Goal: Information Seeking & Learning: Learn about a topic

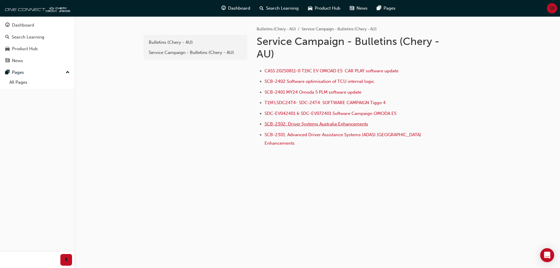
click at [326, 124] on span "SCB-2302: Driver Systems Australia Enhancements" at bounding box center [317, 123] width 104 height 5
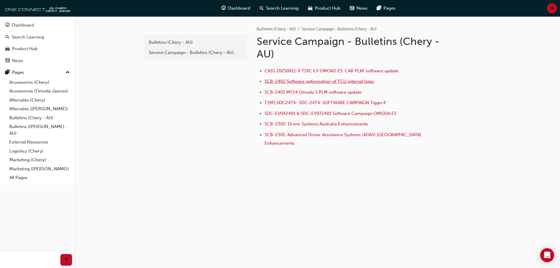
click at [315, 80] on span "SCB-2402 Software optimisation of TCU internal logic" at bounding box center [320, 81] width 110 height 5
